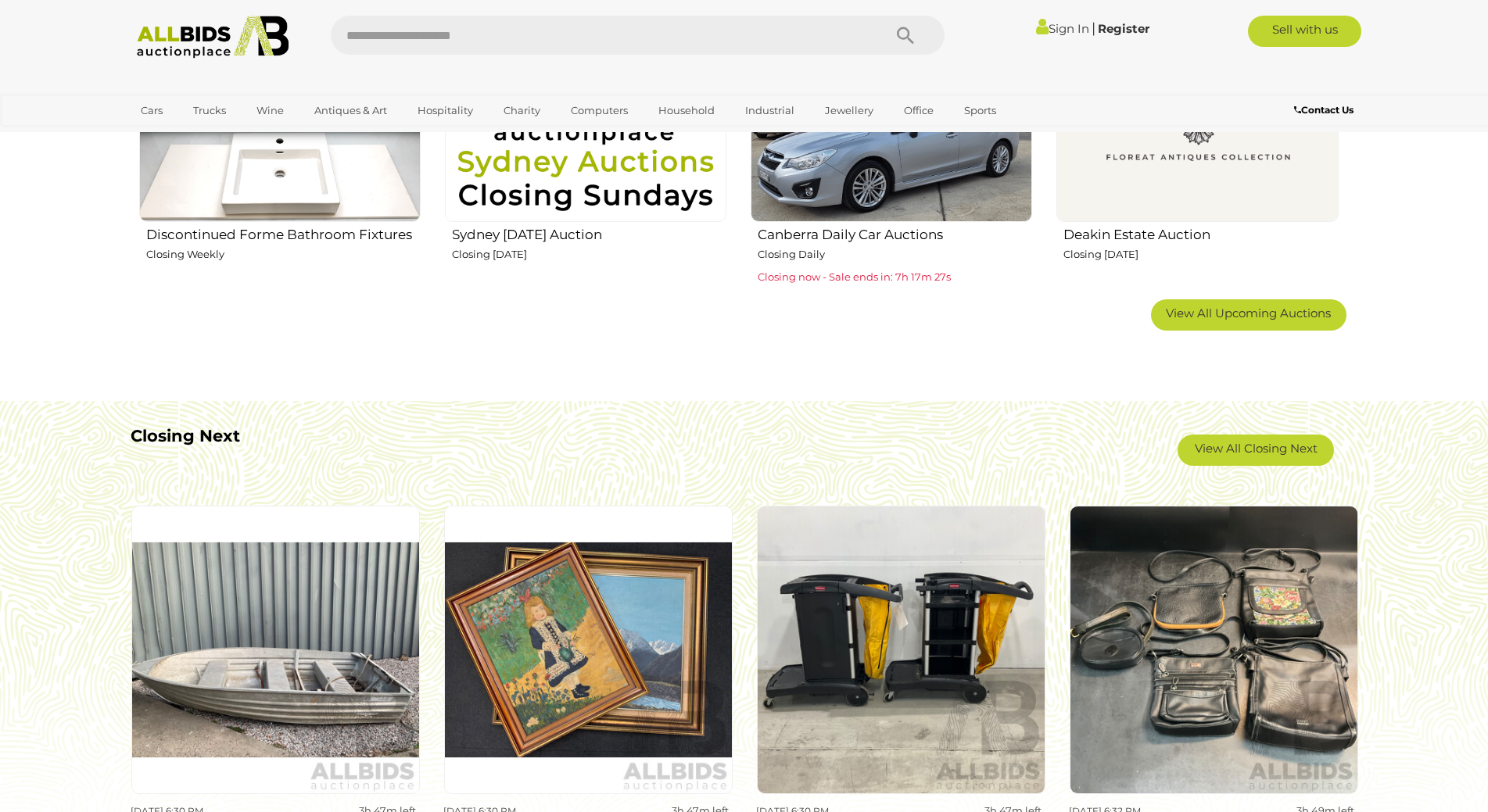
scroll to position [1125, 0]
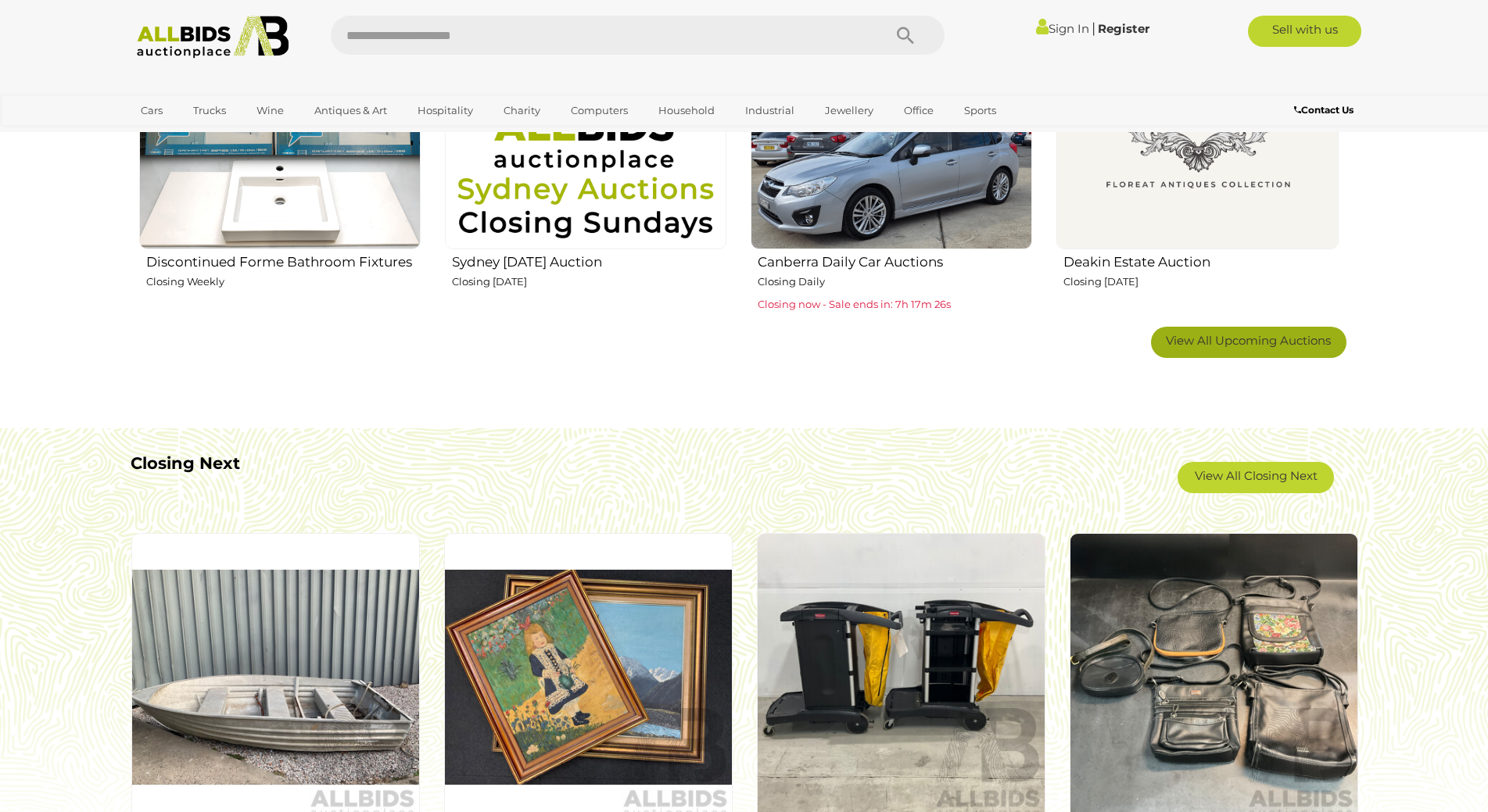
click at [1258, 348] on link "View All Upcoming Auctions" at bounding box center [1248, 343] width 195 height 32
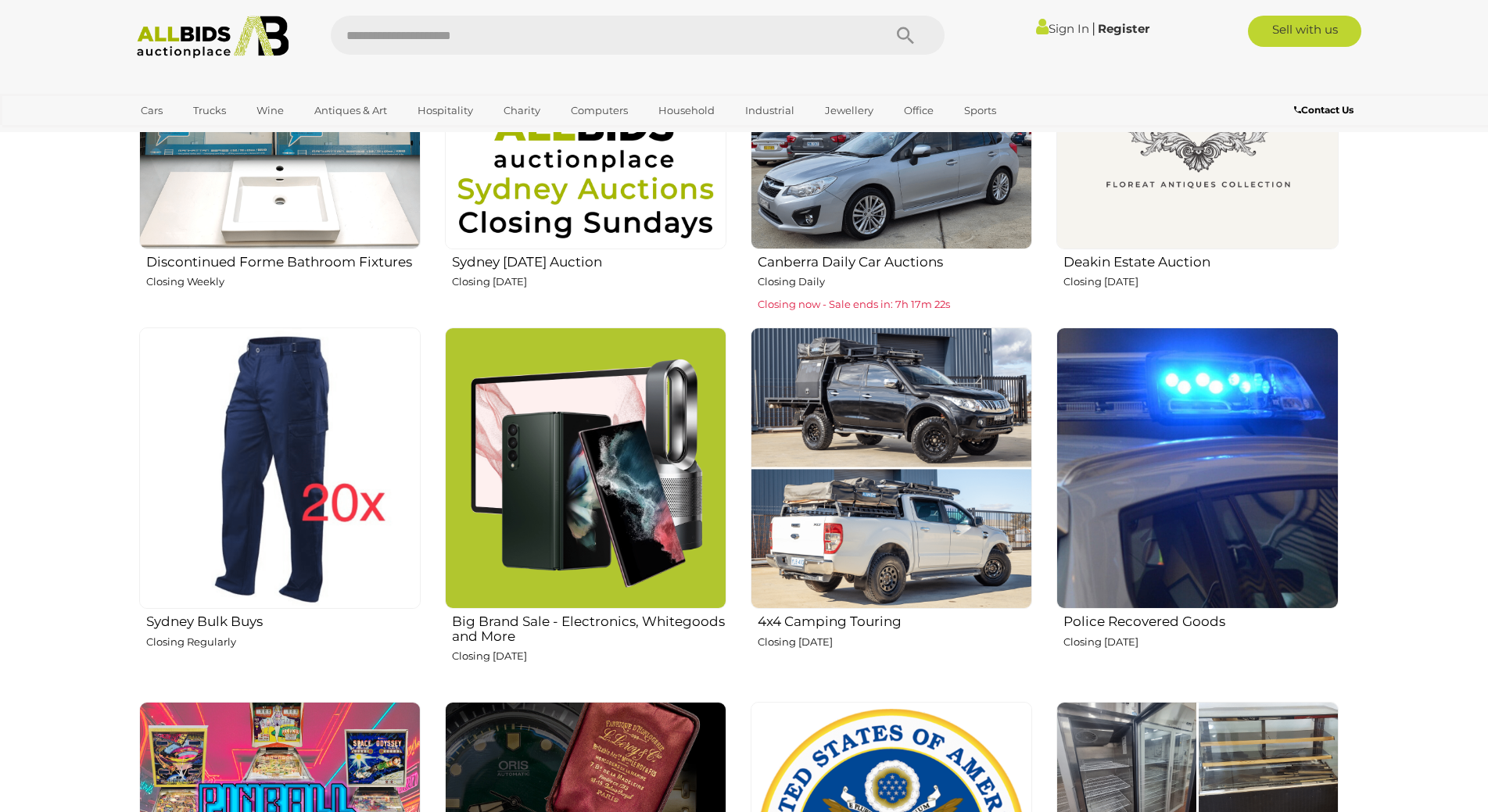
click at [1258, 512] on img at bounding box center [1197, 468] width 281 height 281
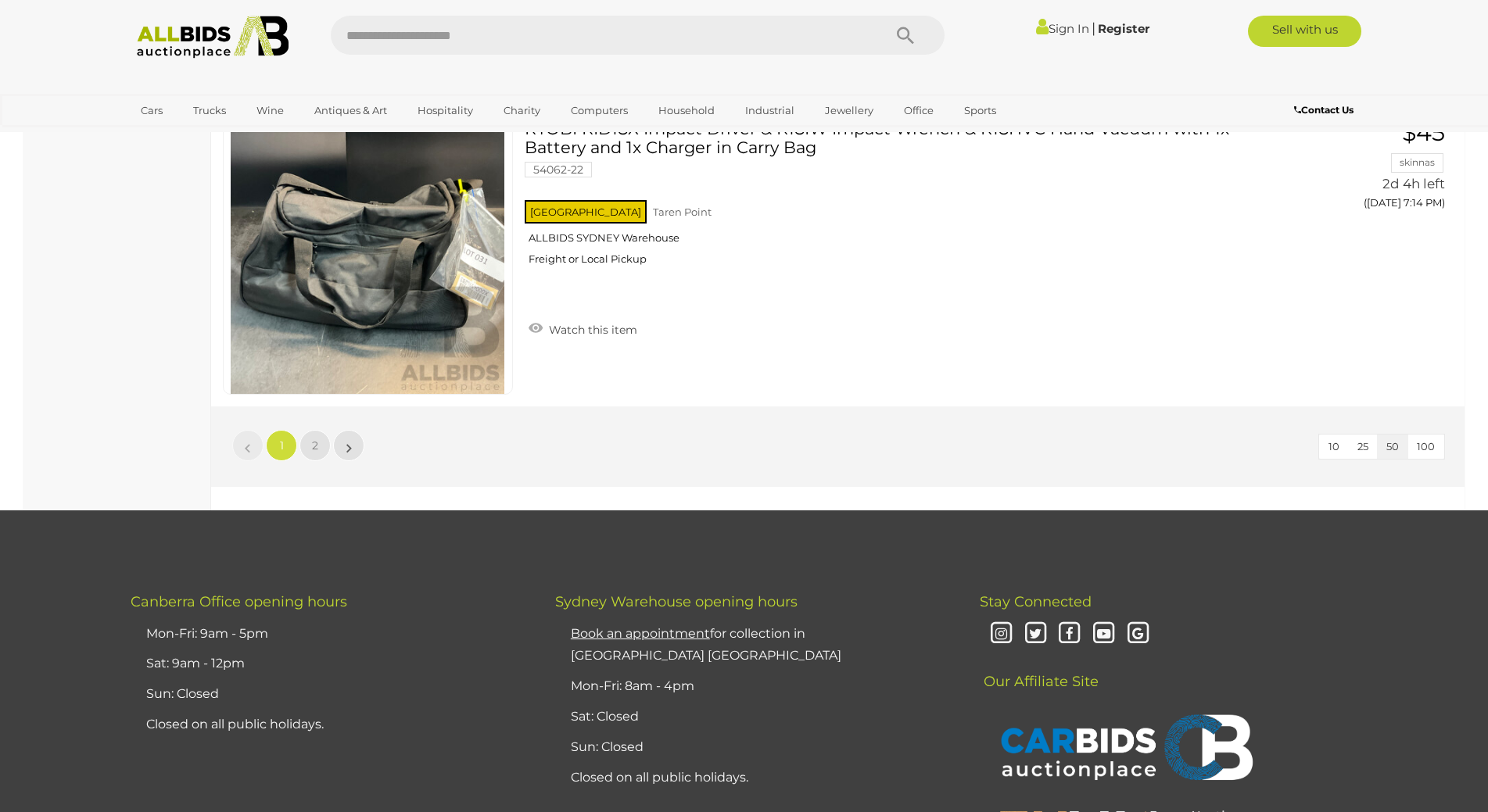
scroll to position [15012, 0]
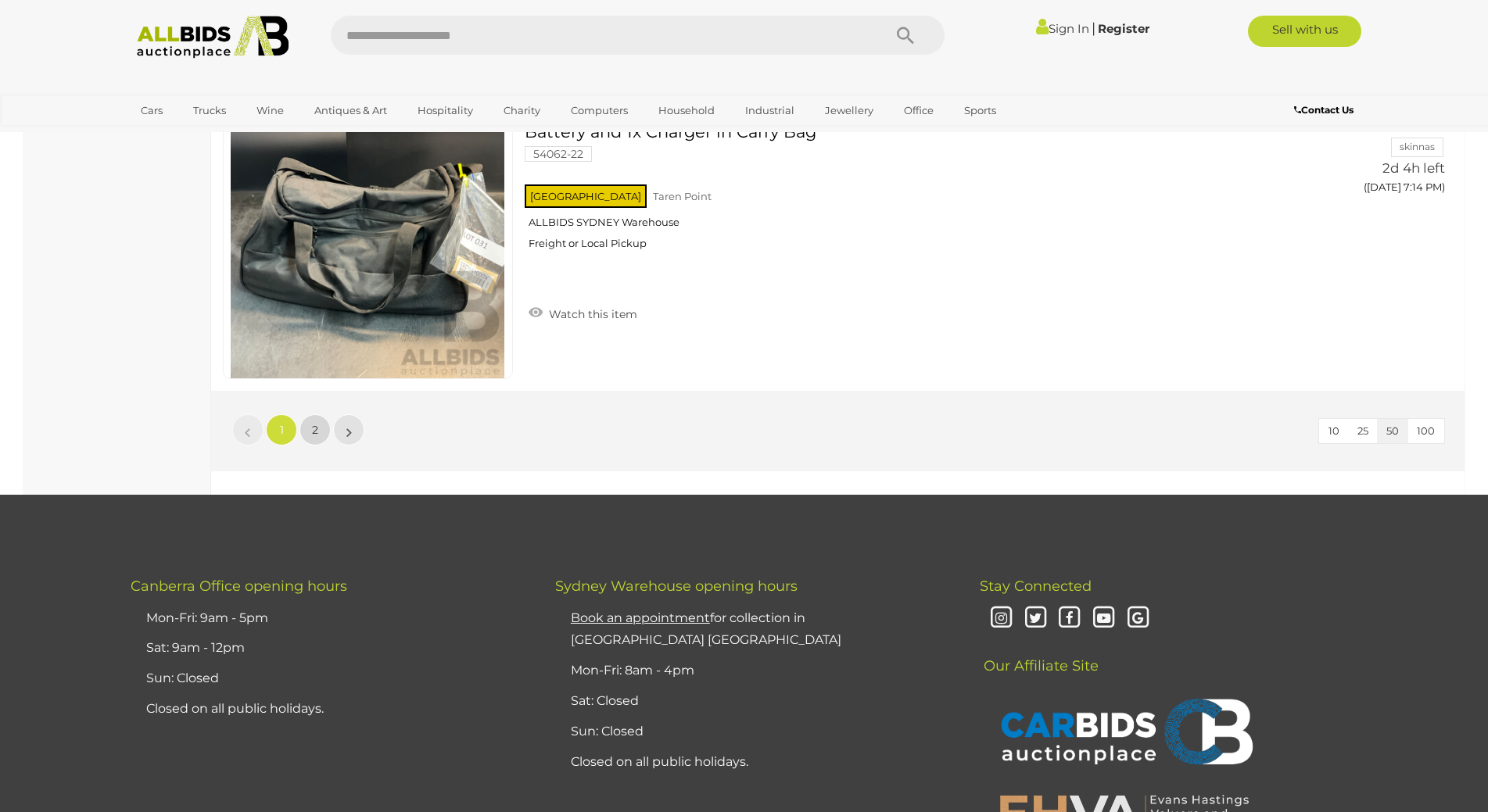
click at [314, 437] on span "2" at bounding box center [316, 429] width 7 height 14
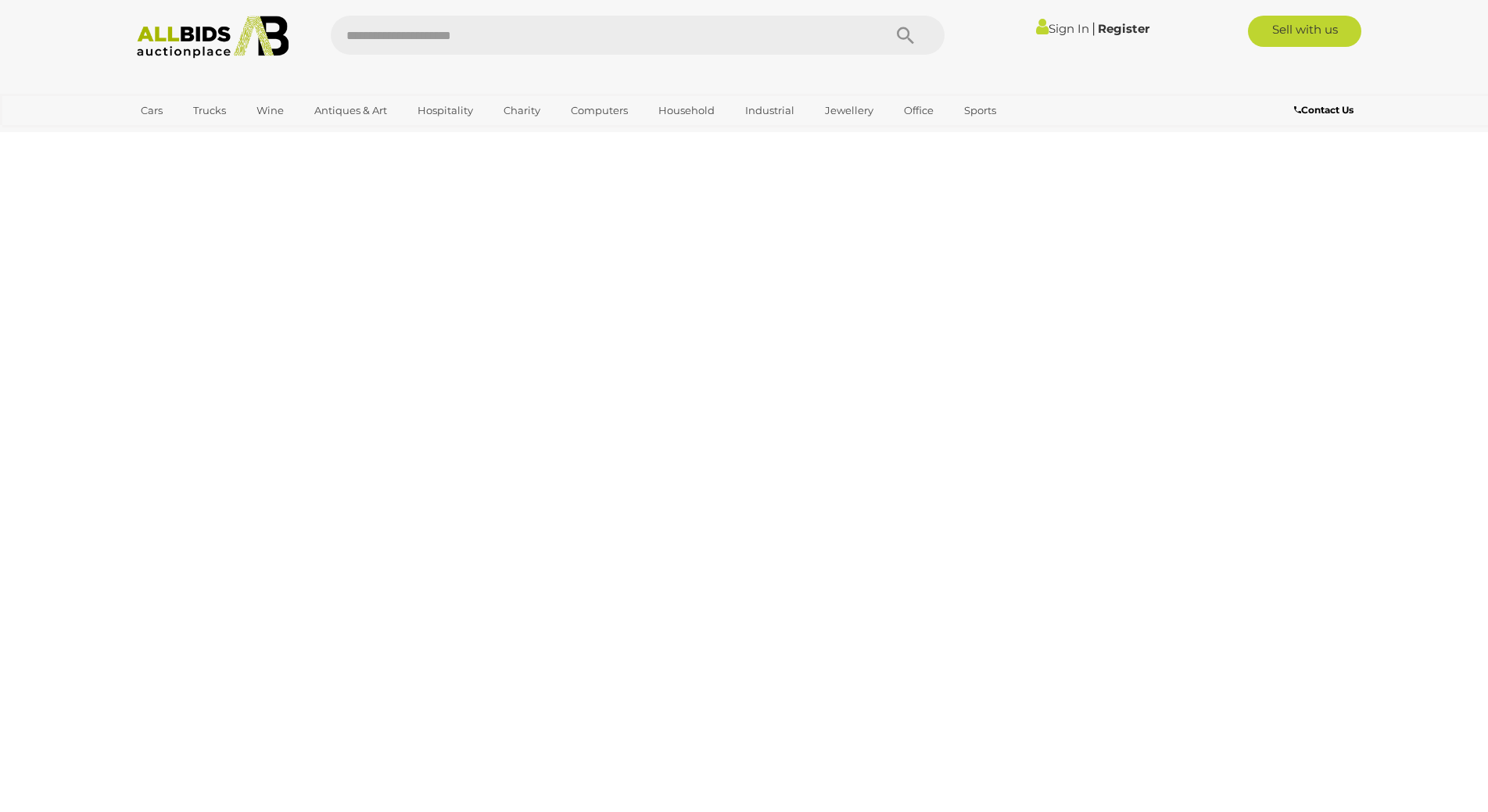
scroll to position [195, 0]
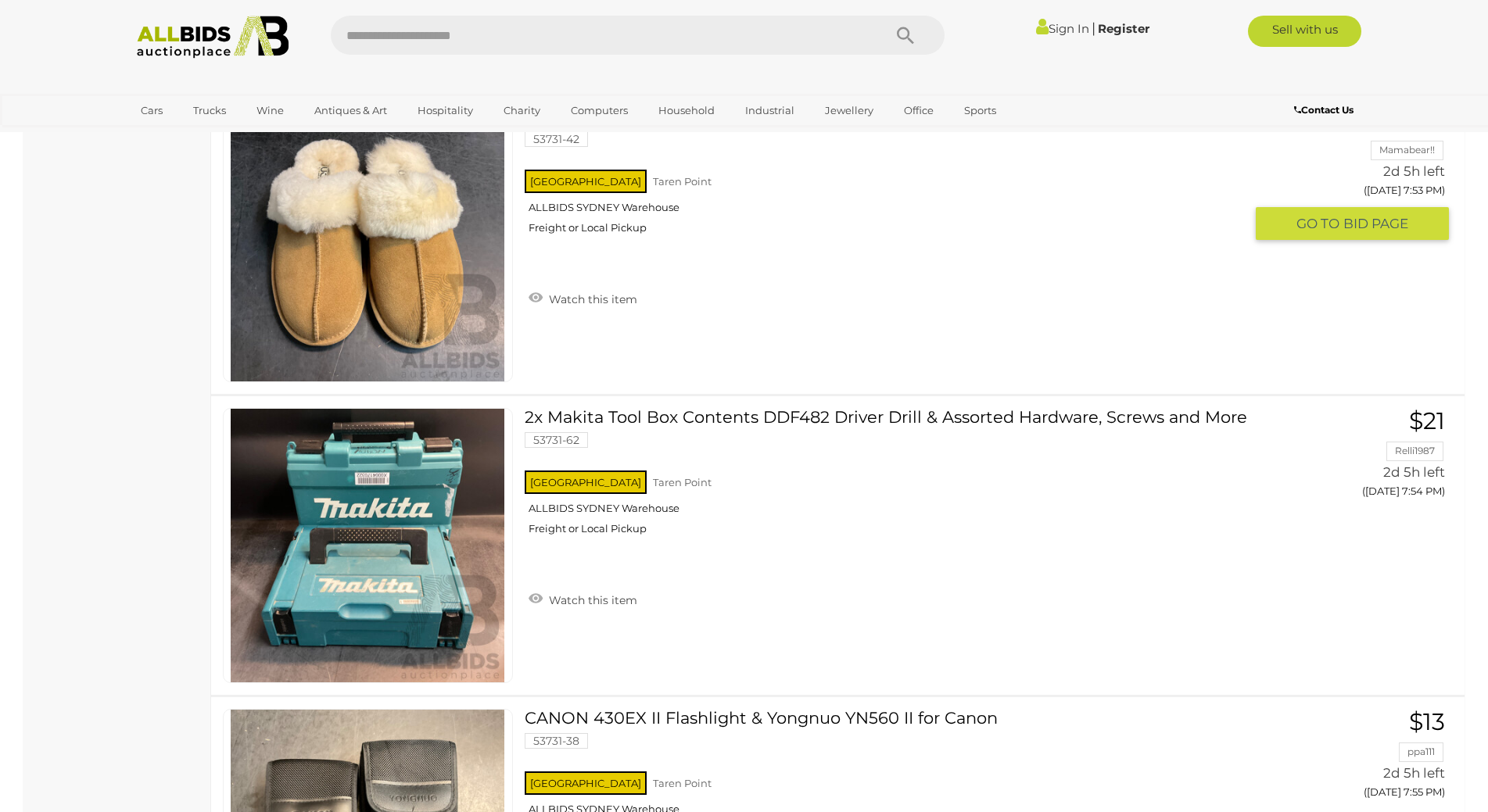
scroll to position [12315, 0]
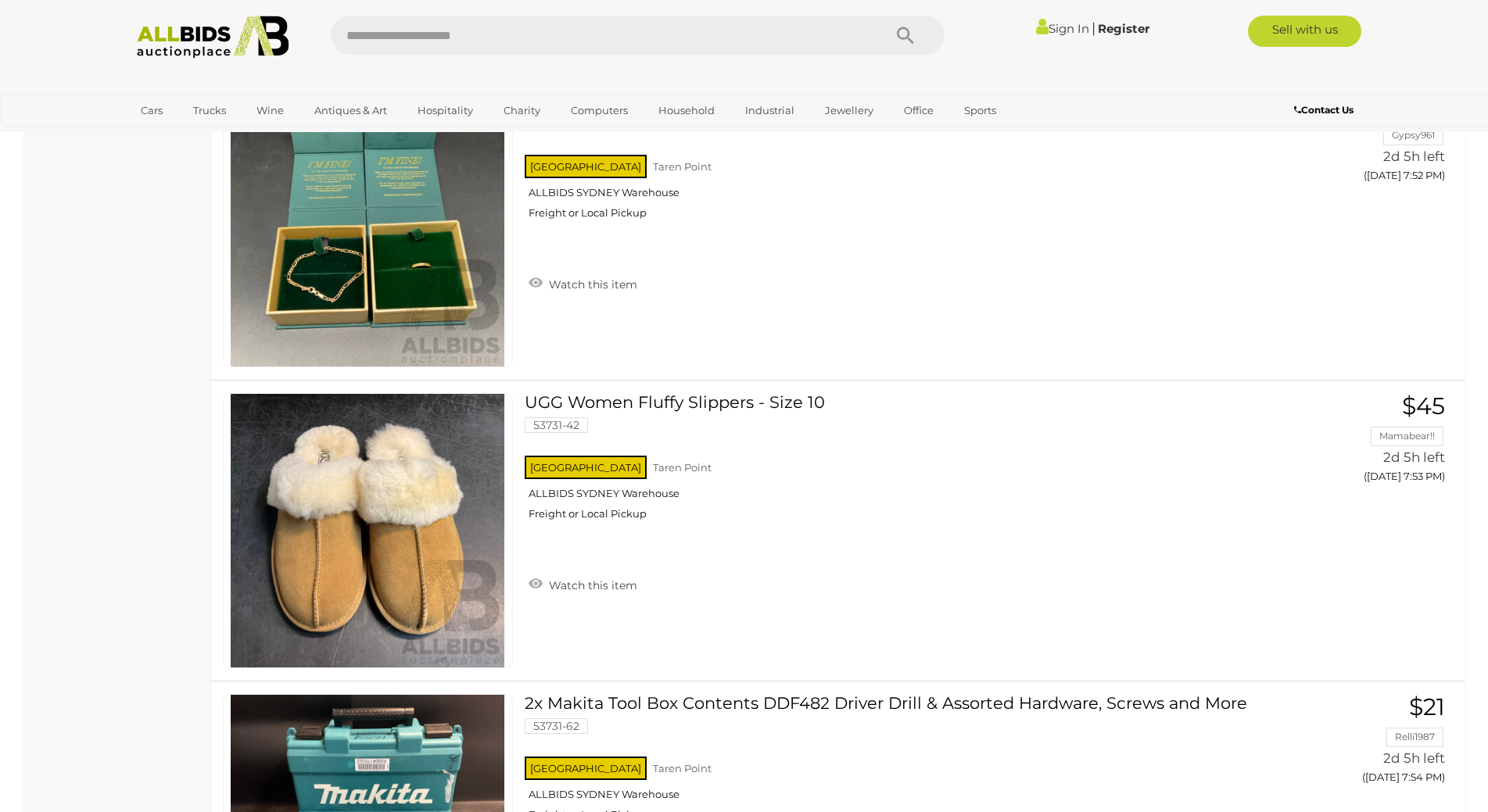
scroll to position [195, 0]
